Goal: Task Accomplishment & Management: Complete application form

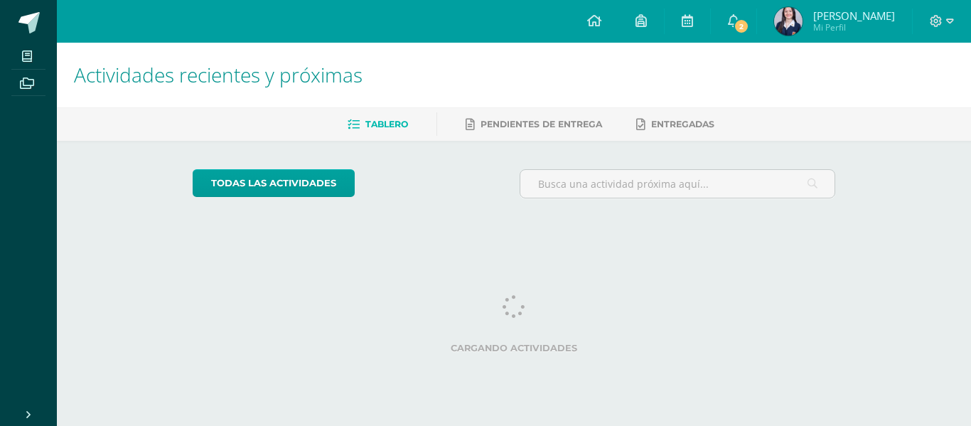
click at [937, 16] on icon at bounding box center [937, 21] width 12 height 12
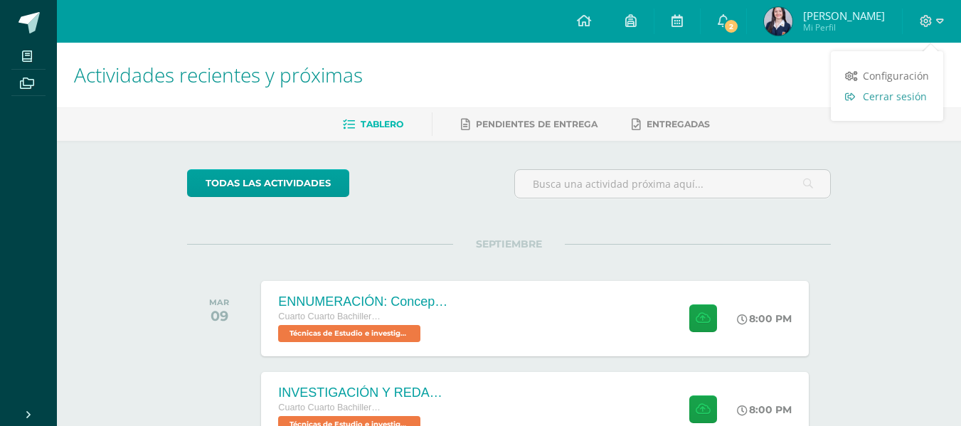
click at [887, 98] on span "Cerrar sesión" at bounding box center [895, 97] width 64 height 14
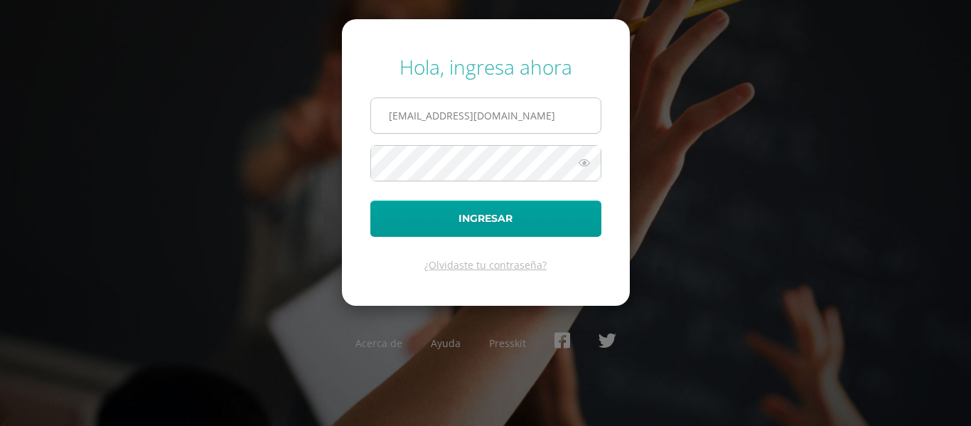
click at [427, 110] on input "2019252@colegiobelga.edu.gt" at bounding box center [486, 115] width 230 height 35
type input "2025993@colegiobelga.edu.gt"
click at [370, 201] on button "Ingresar" at bounding box center [485, 219] width 231 height 36
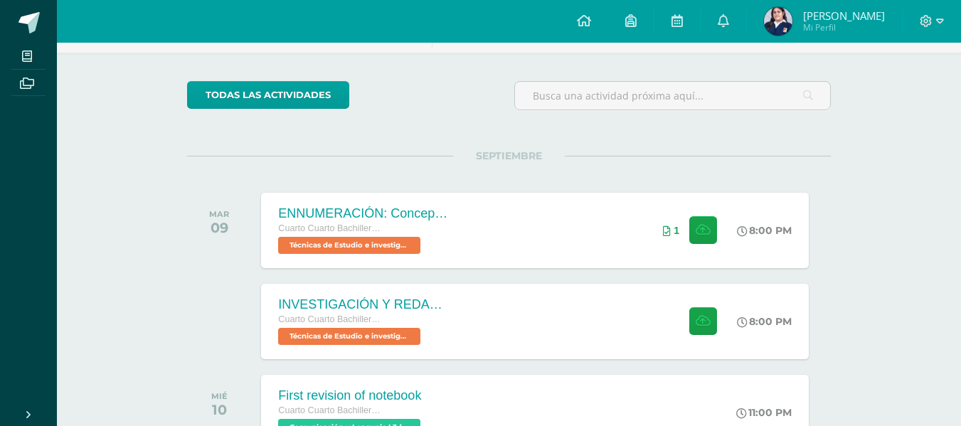
scroll to position [90, 0]
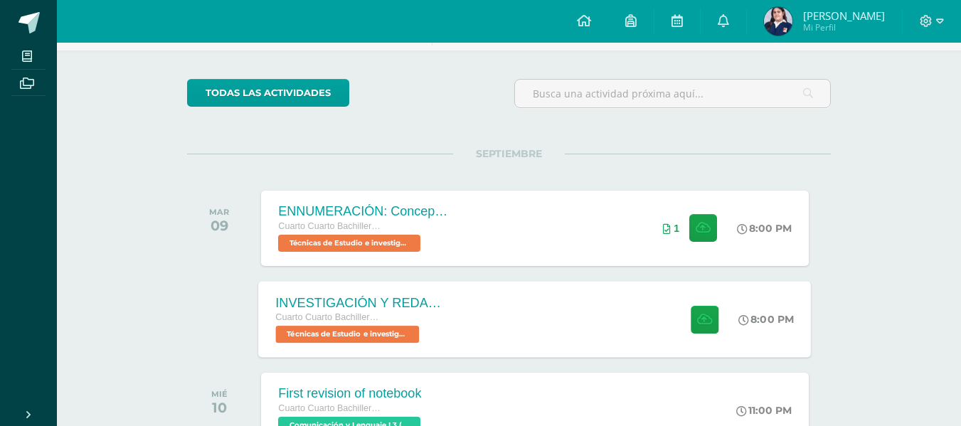
click at [569, 306] on div "INVESTIGACIÓN Y REDACCIÓN: Respuesta a preguntas. Cuarto Cuarto Bachillerato en…" at bounding box center [535, 319] width 553 height 76
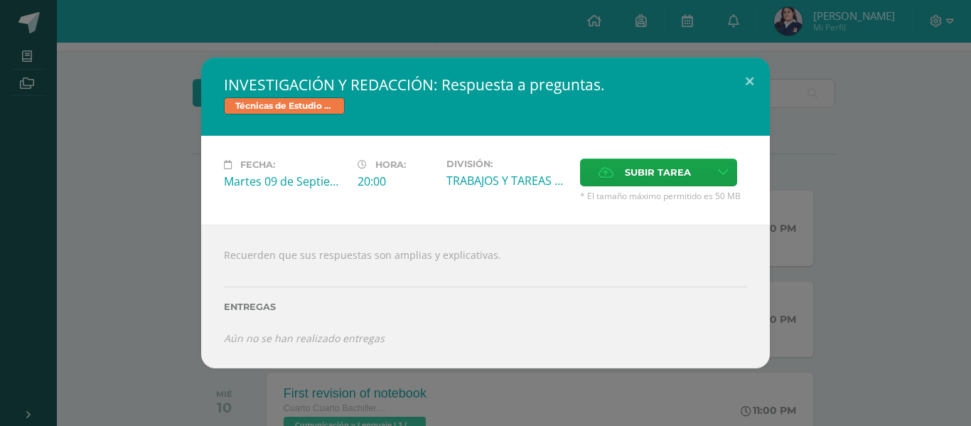
click at [521, 395] on div "INVESTIGACIÓN Y REDACCIÓN: Respuesta a preguntas. Técnicas de Estudio e investi…" at bounding box center [485, 213] width 971 height 426
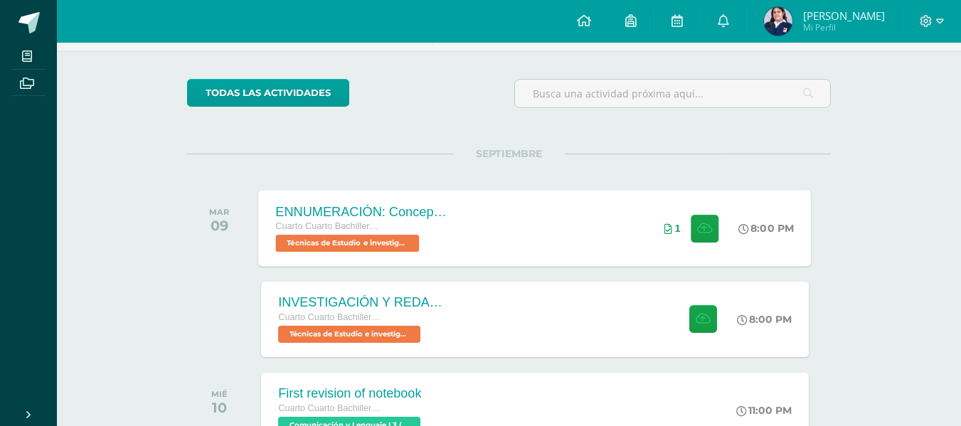
click at [617, 237] on div "ENNUMERACIÓN: Conceptos utilizados en el Marco Teórico. Cuarto Cuarto Bachiller…" at bounding box center [535, 228] width 553 height 76
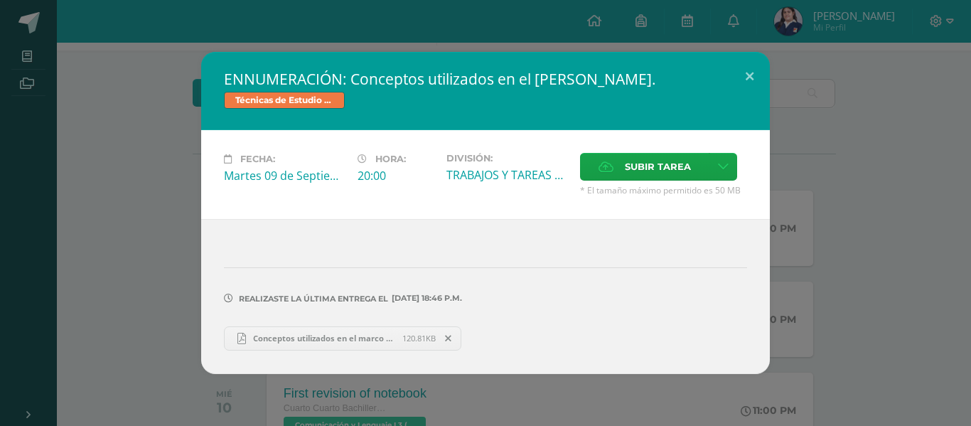
click at [356, 343] on span "Conceptos utilizados en el marco teórico.pdf" at bounding box center [324, 338] width 156 height 11
click at [169, 245] on div "ENNUMERACIÓN: Conceptos utilizados en el Marco Teórico. Técnicas de Estudio e i…" at bounding box center [486, 212] width 960 height 321
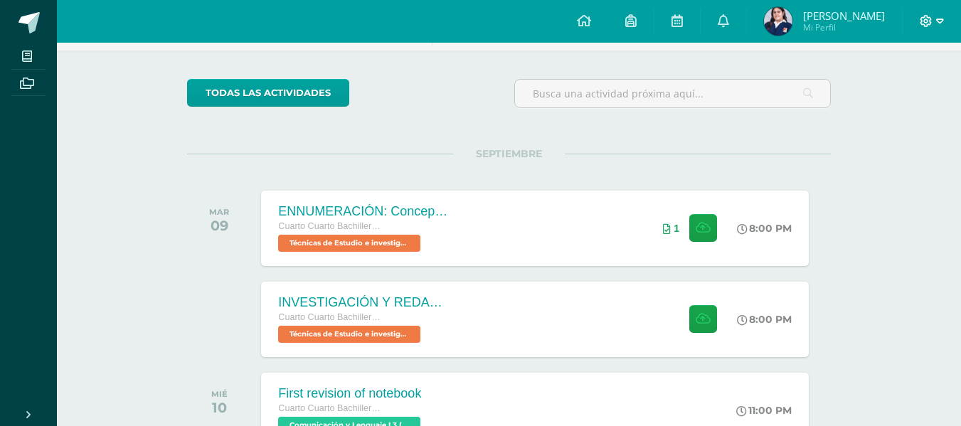
click at [933, 21] on span at bounding box center [931, 22] width 24 height 16
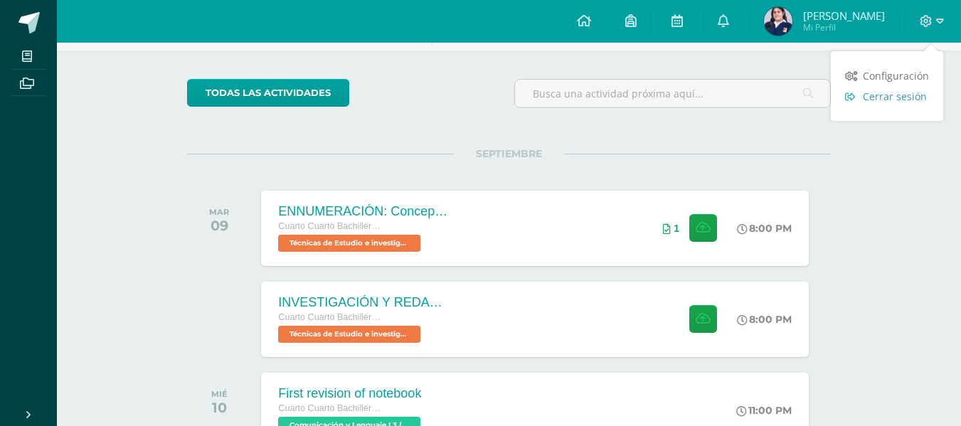
click at [877, 102] on span "Cerrar sesión" at bounding box center [895, 97] width 64 height 14
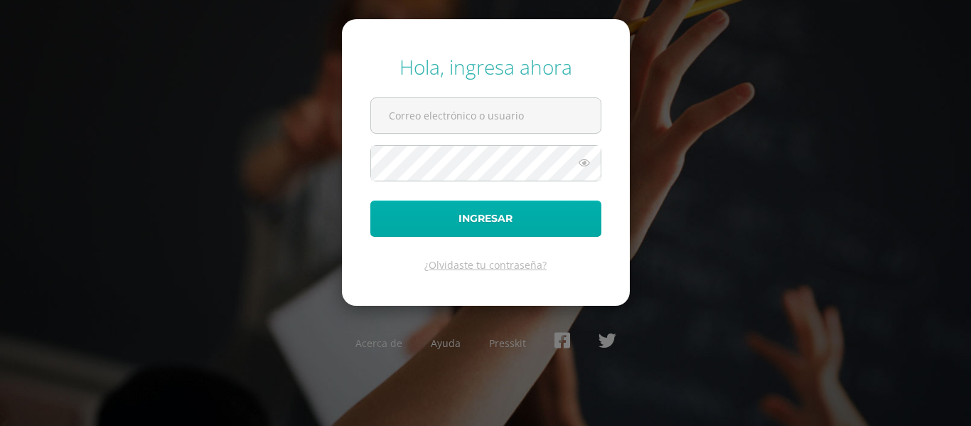
type input "[EMAIL_ADDRESS][DOMAIN_NAME]"
click at [475, 214] on button "Ingresar" at bounding box center [485, 219] width 231 height 36
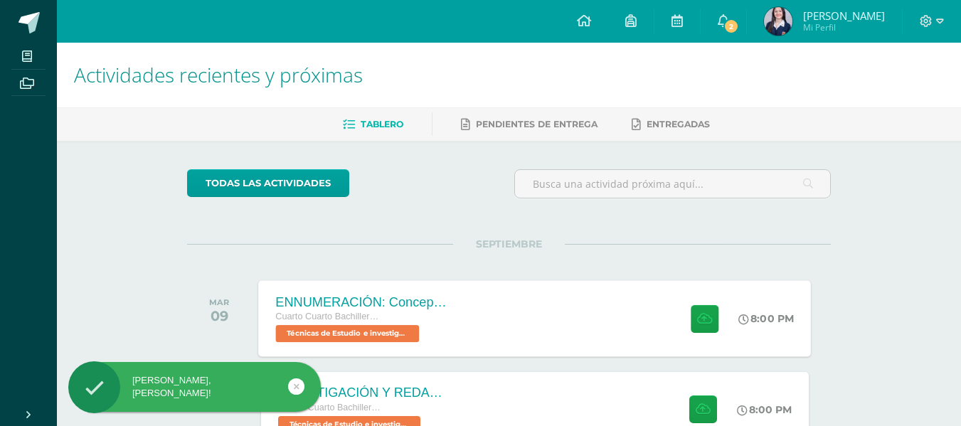
click at [484, 315] on div "ENNUMERACIÓN: Conceptos utilizados en el Marco Teórico. Cuarto Cuarto Bachiller…" at bounding box center [535, 318] width 553 height 76
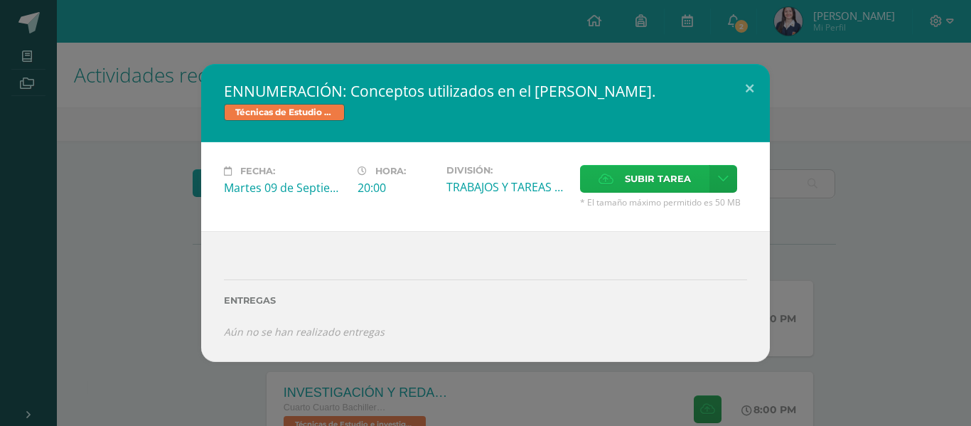
click at [683, 177] on span "Subir tarea" at bounding box center [658, 179] width 66 height 26
click at [0, 0] on input "Subir tarea" at bounding box center [0, 0] width 0 height 0
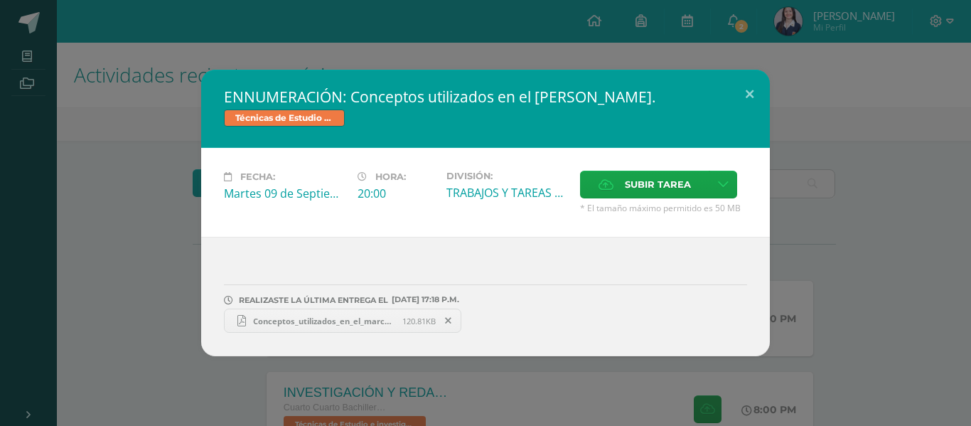
click at [188, 144] on div "ENNUMERACIÓN: Conceptos utilizados en el Marco Teórico. Técnicas de Estudio e i…" at bounding box center [486, 213] width 960 height 287
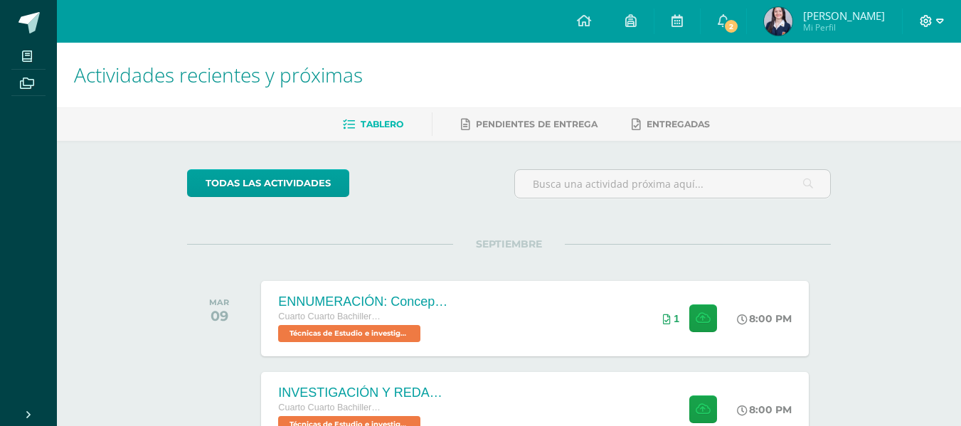
click at [929, 22] on icon at bounding box center [925, 21] width 13 height 13
click at [880, 92] on span "Cerrar sesión" at bounding box center [895, 97] width 64 height 14
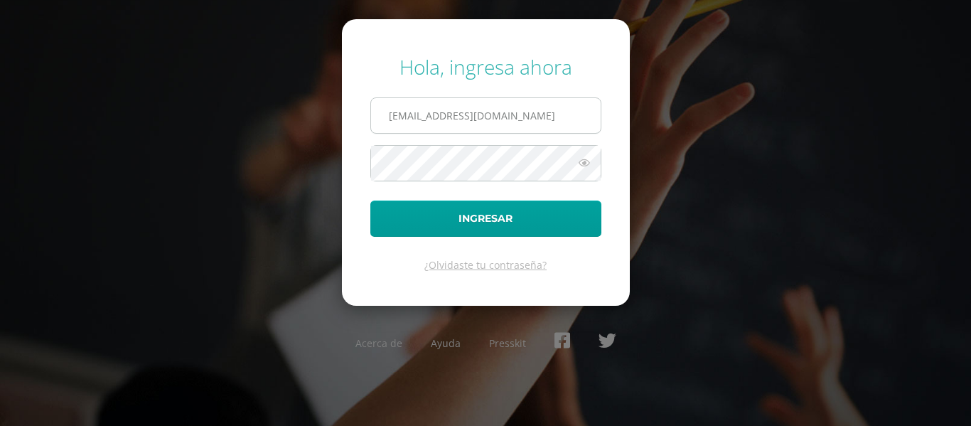
click at [425, 121] on input "2019252@colegiobelga.edu.gt" at bounding box center [486, 115] width 230 height 35
type input "2022564@colegiobelga.edu.gt"
click at [370, 201] on button "Ingresar" at bounding box center [485, 219] width 231 height 36
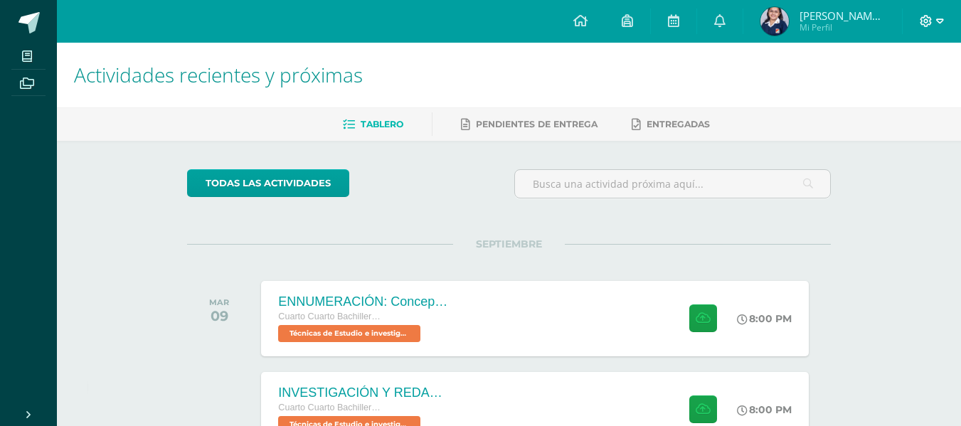
click at [936, 16] on icon at bounding box center [940, 21] width 8 height 13
click at [936, 26] on icon at bounding box center [940, 21] width 8 height 13
click at [917, 101] on span "Cerrar sesión" at bounding box center [895, 97] width 64 height 14
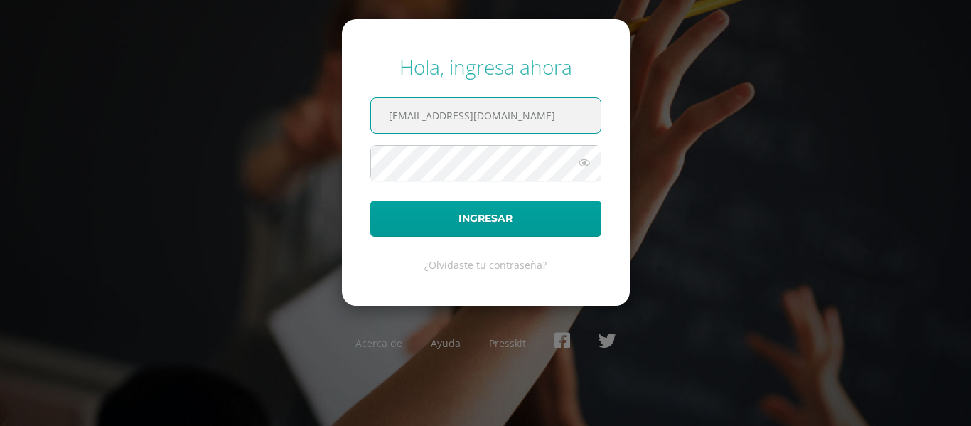
click at [428, 117] on input "2019252@colegiobelga.edu.gt" at bounding box center [486, 115] width 230 height 35
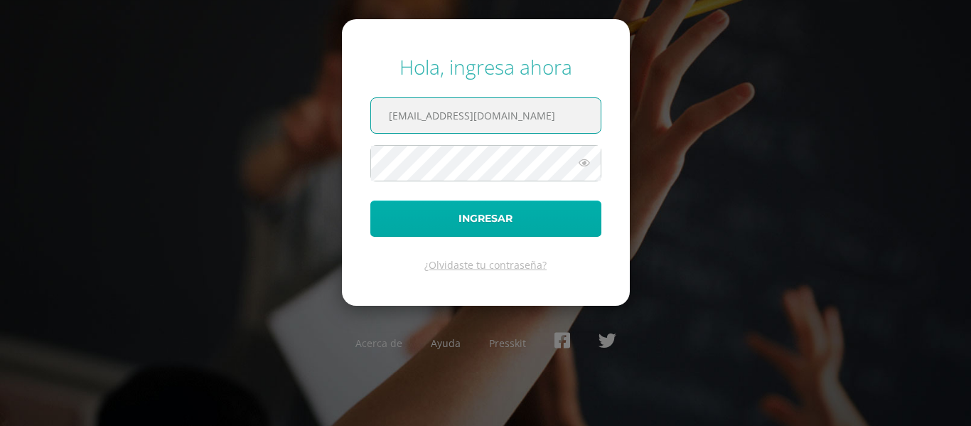
type input "2019784@colegiobelga.edu.gt"
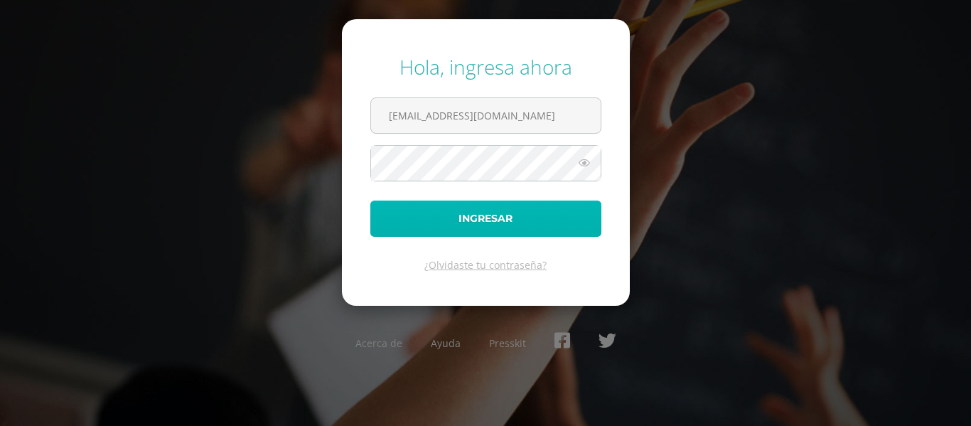
click at [460, 206] on button "Ingresar" at bounding box center [485, 219] width 231 height 36
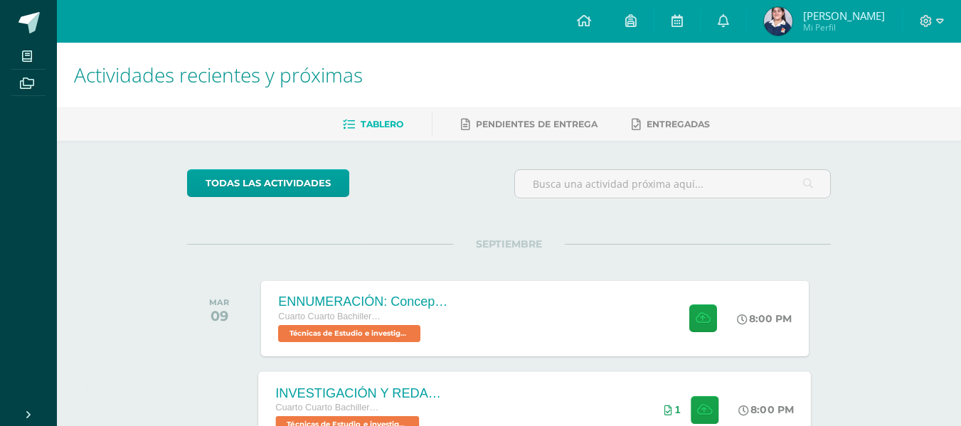
click at [449, 404] on div "INVESTIGACIÓN Y REDACCIÓN: Respuesta a preguntas. Cuarto Cuarto Bachillerato en…" at bounding box center [362, 409] width 207 height 76
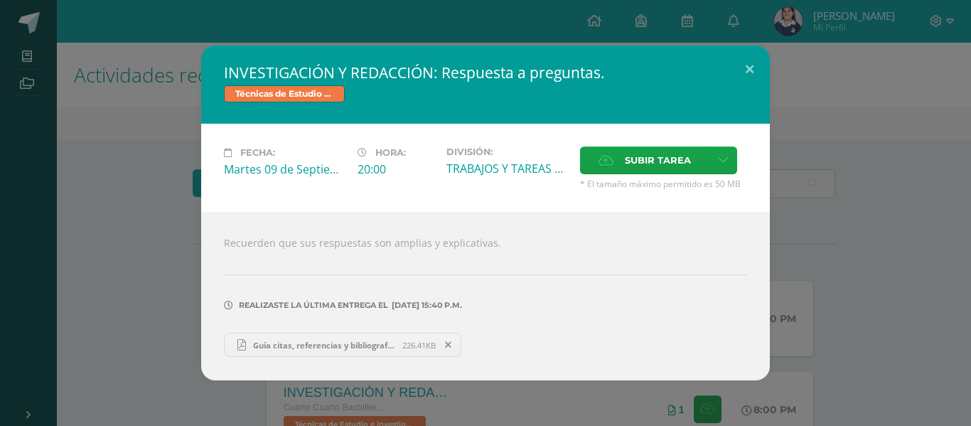
click at [332, 348] on span "Guía citas, referencias y bibliografía.pdf" at bounding box center [324, 345] width 156 height 11
click at [449, 346] on icon at bounding box center [448, 345] width 6 height 10
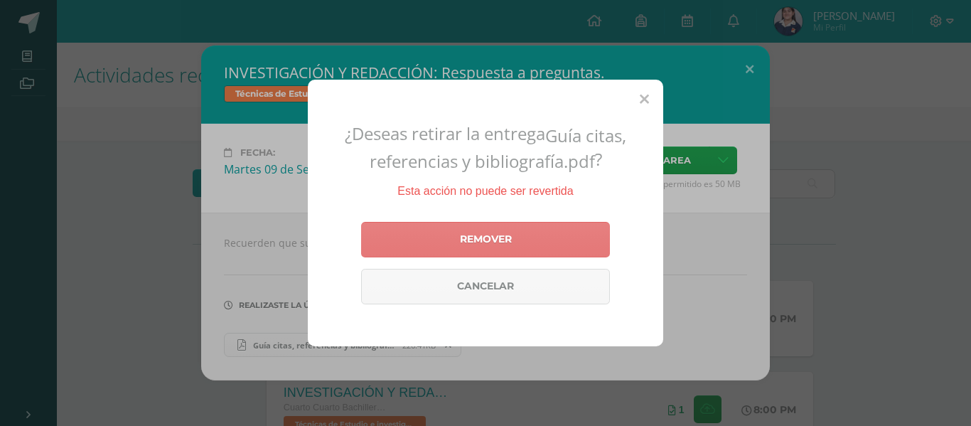
click at [516, 245] on link "Remover" at bounding box center [485, 240] width 249 height 36
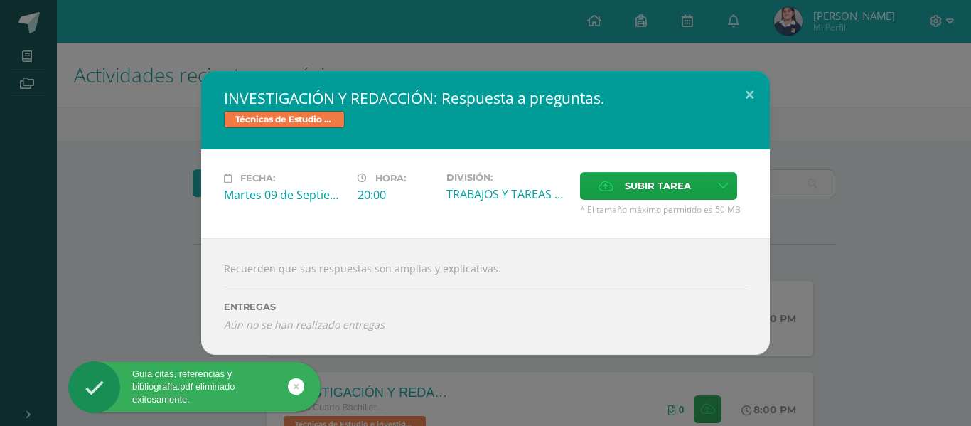
click at [847, 113] on div "INVESTIGACIÓN Y REDACCIÓN: Respuesta a preguntas. Técnicas de Estudio e investi…" at bounding box center [486, 213] width 960 height 284
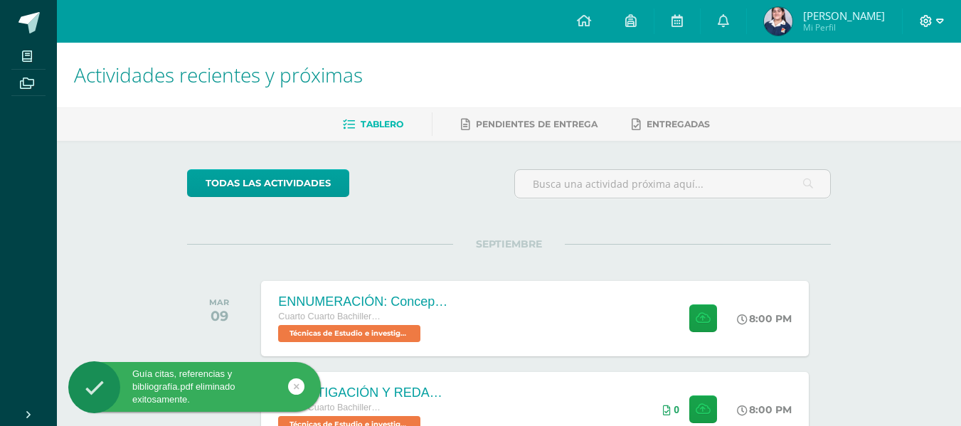
click at [939, 19] on icon at bounding box center [940, 20] width 8 height 5
click at [884, 94] on span "Cerrar sesión" at bounding box center [895, 97] width 64 height 14
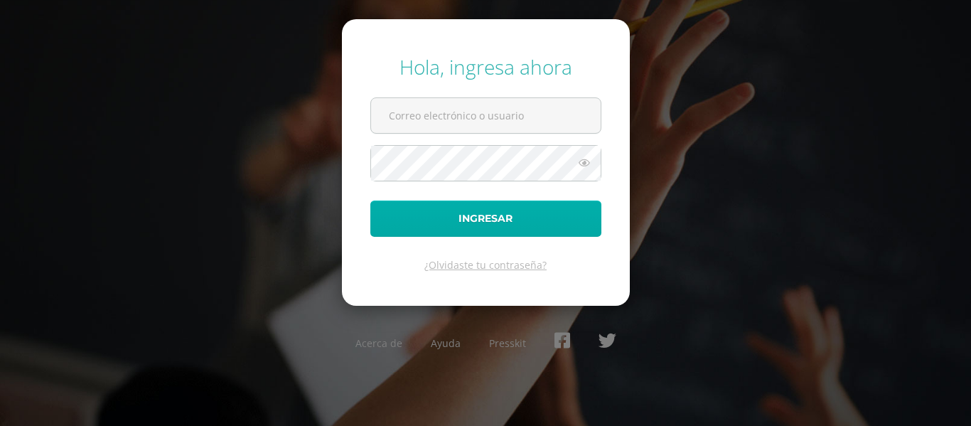
type input "[EMAIL_ADDRESS][DOMAIN_NAME]"
click at [432, 209] on button "Ingresar" at bounding box center [485, 219] width 231 height 36
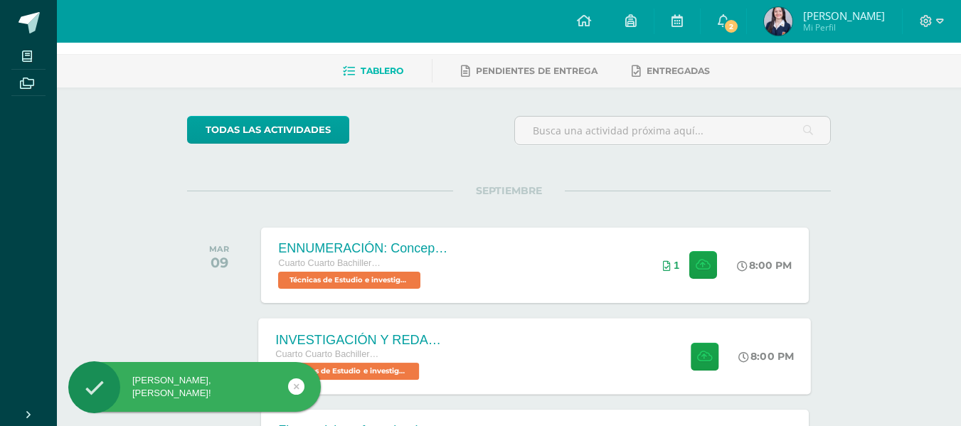
scroll to position [142, 0]
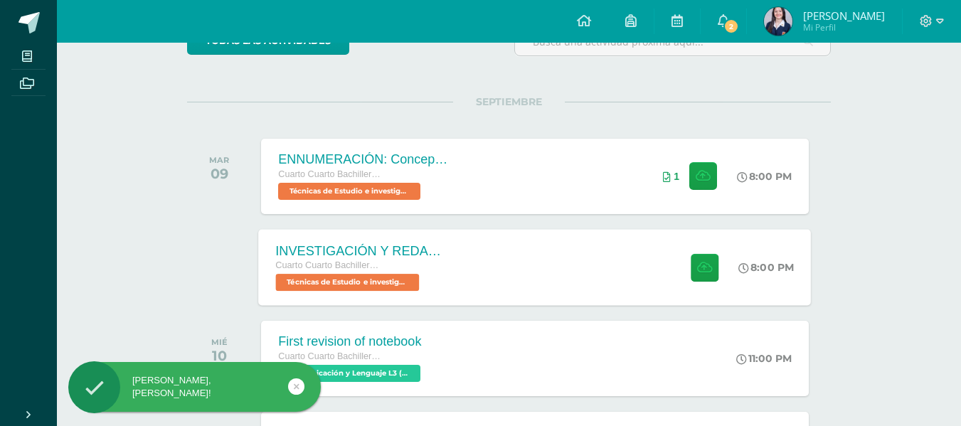
click at [394, 265] on div "Cuarto Cuarto Bachillerato en Ciencias y Letras con Orientación en Computación" at bounding box center [362, 266] width 172 height 16
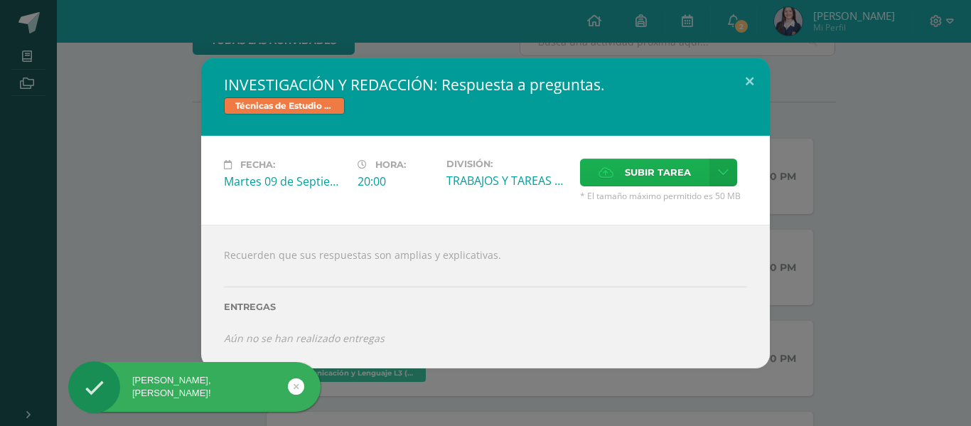
click at [662, 170] on span "Subir tarea" at bounding box center [658, 172] width 66 height 26
click at [0, 0] on input "Subir tarea" at bounding box center [0, 0] width 0 height 0
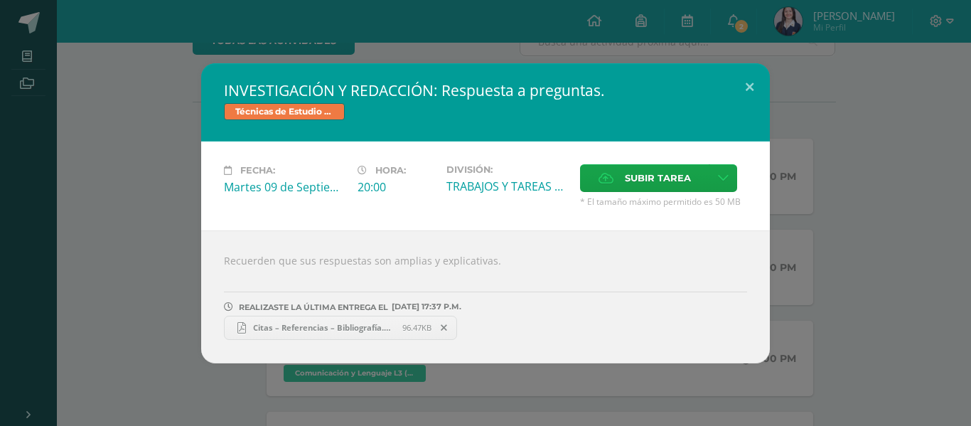
click at [311, 331] on span "Citas – Referencias – Bibliografía.pdf" at bounding box center [324, 327] width 156 height 11
click at [156, 139] on div "INVESTIGACIÓN Y REDACCIÓN: Respuesta a preguntas. Técnicas de Estudio e investi…" at bounding box center [486, 213] width 960 height 300
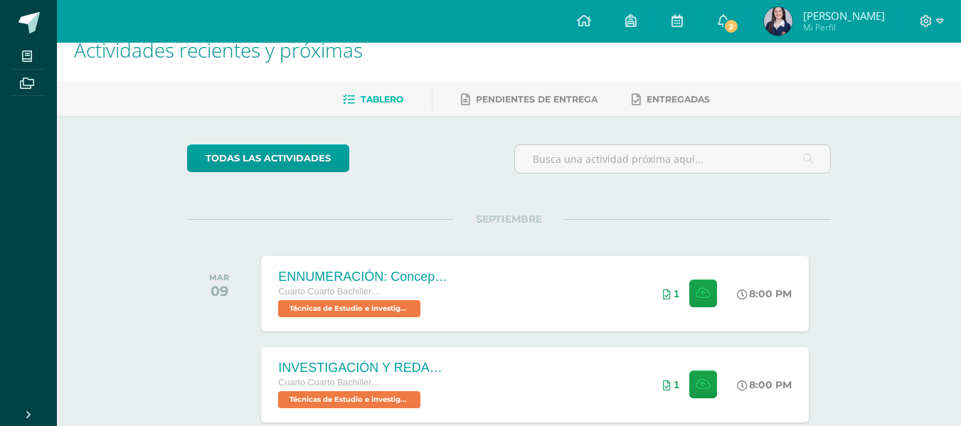
scroll to position [0, 0]
